Goal: Task Accomplishment & Management: Complete application form

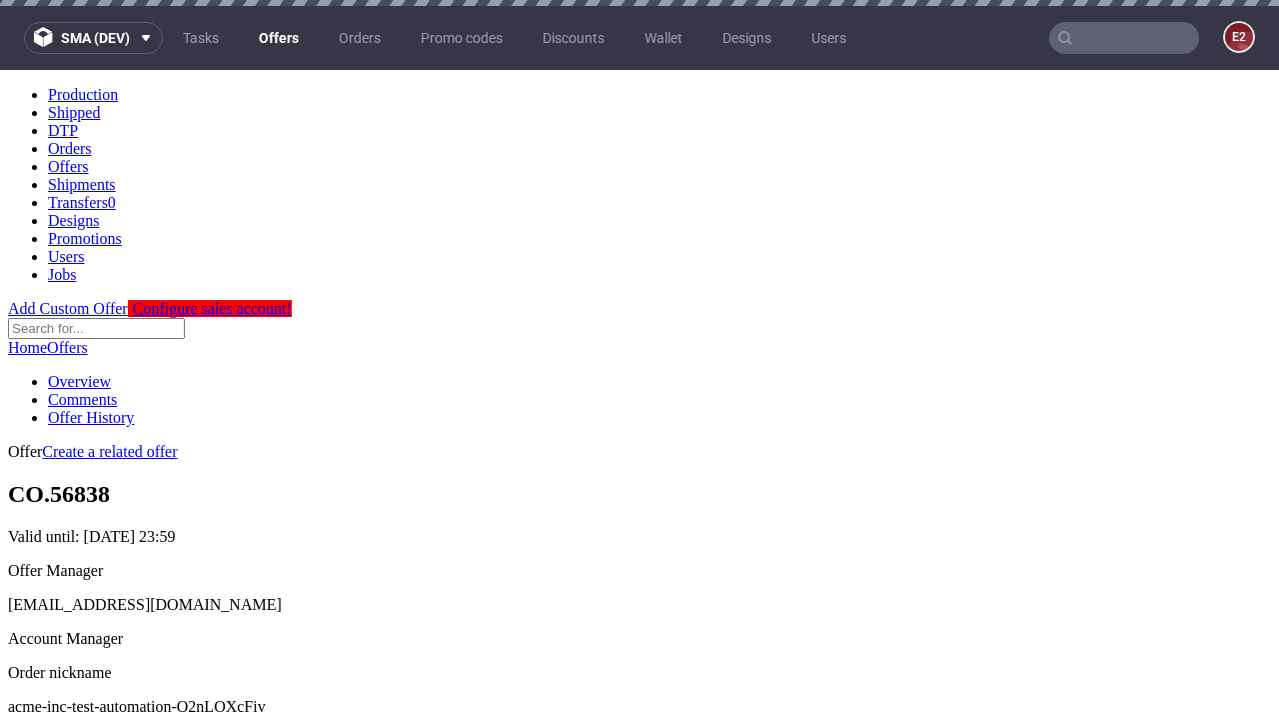
scroll to position [198, 0]
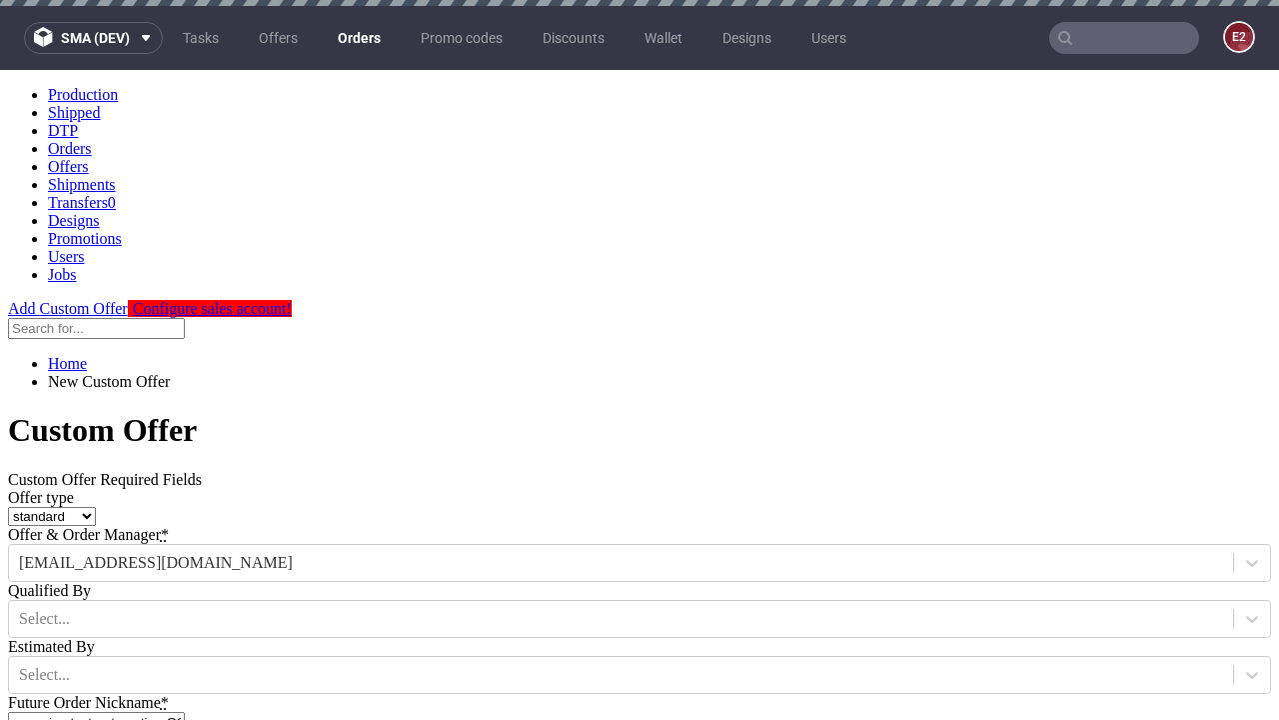
type input "acme-inc-test-automation-O2nLOXcFiv"
type input "[DATE]"
type input "[EMAIL_ADDRESS][DOMAIN_NAME]"
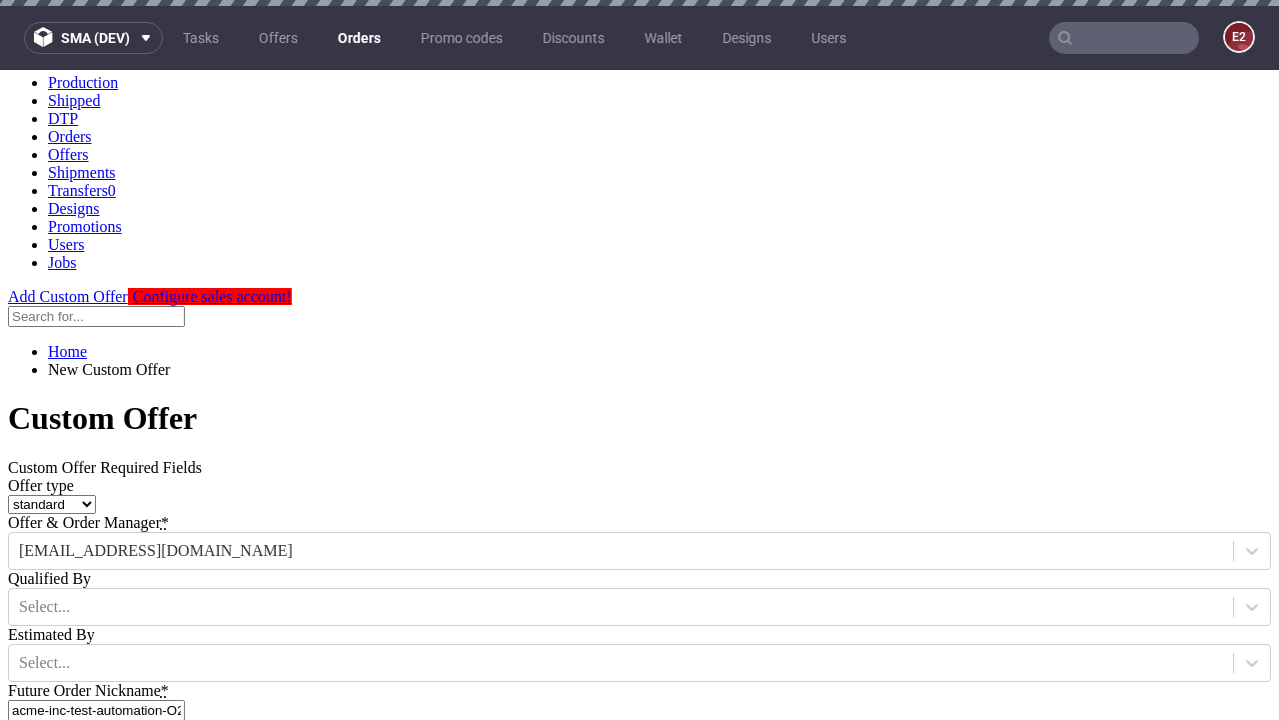
select select "gb"
type input "[EMAIL_ADDRESS][DOMAIN_NAME]"
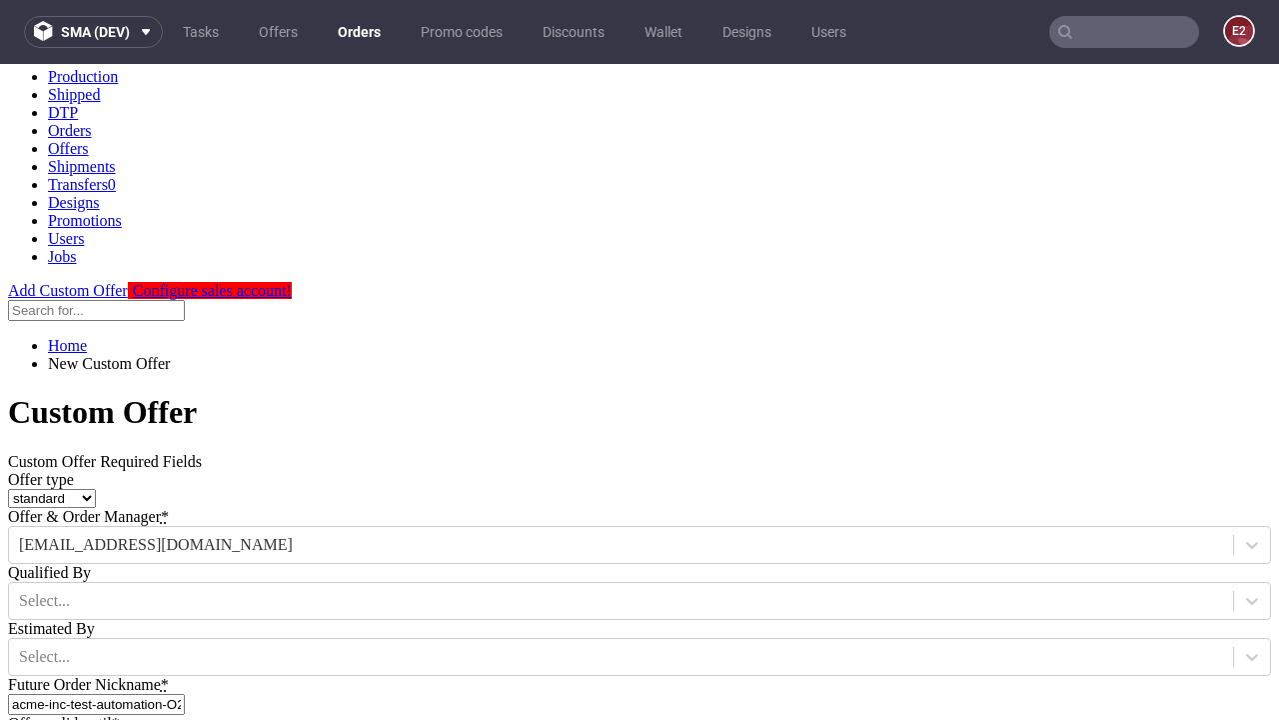
type input "[URL][DOMAIN_NAME]"
type input "Please wait..."
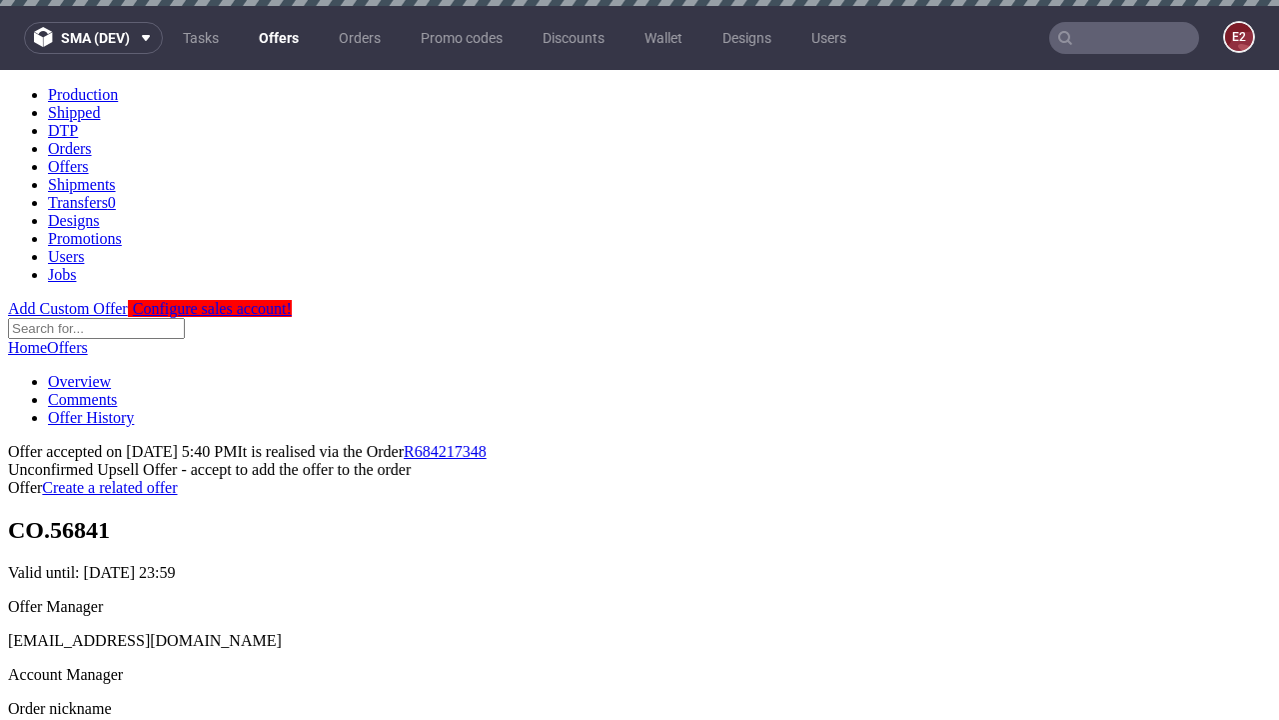
scroll to position [308, 0]
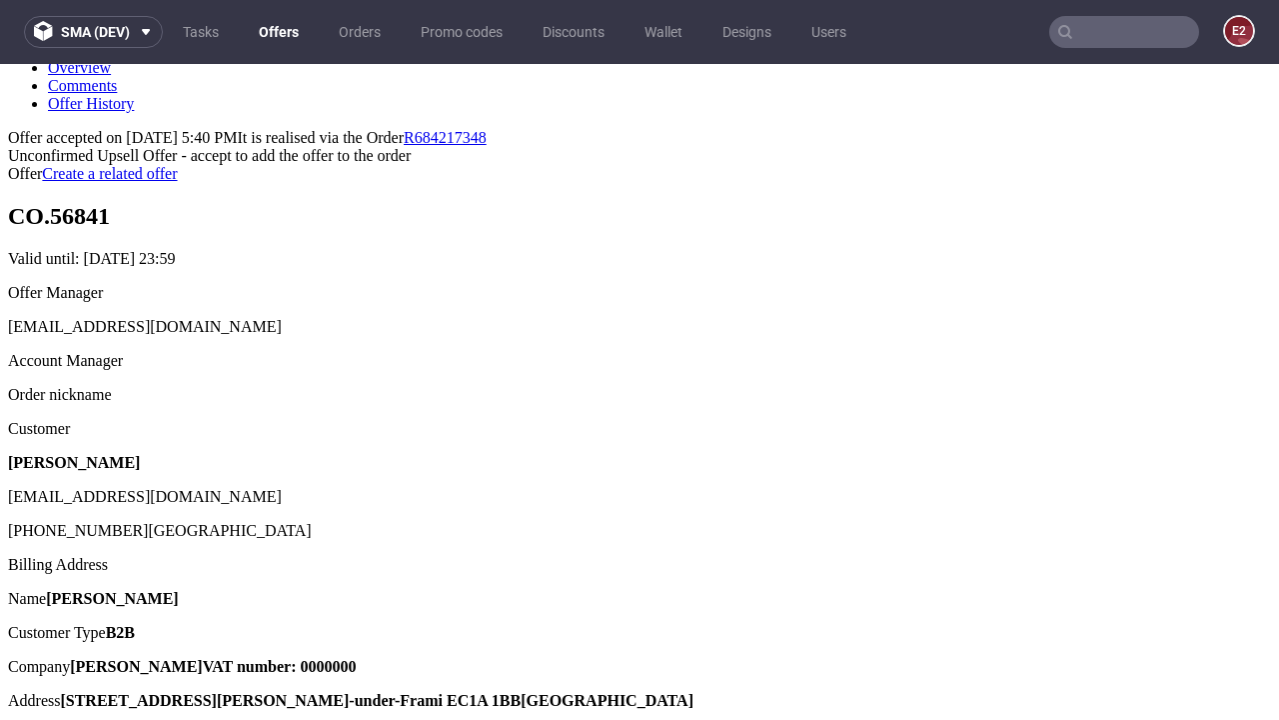
type input "In progress..."
